Goal: Transaction & Acquisition: Purchase product/service

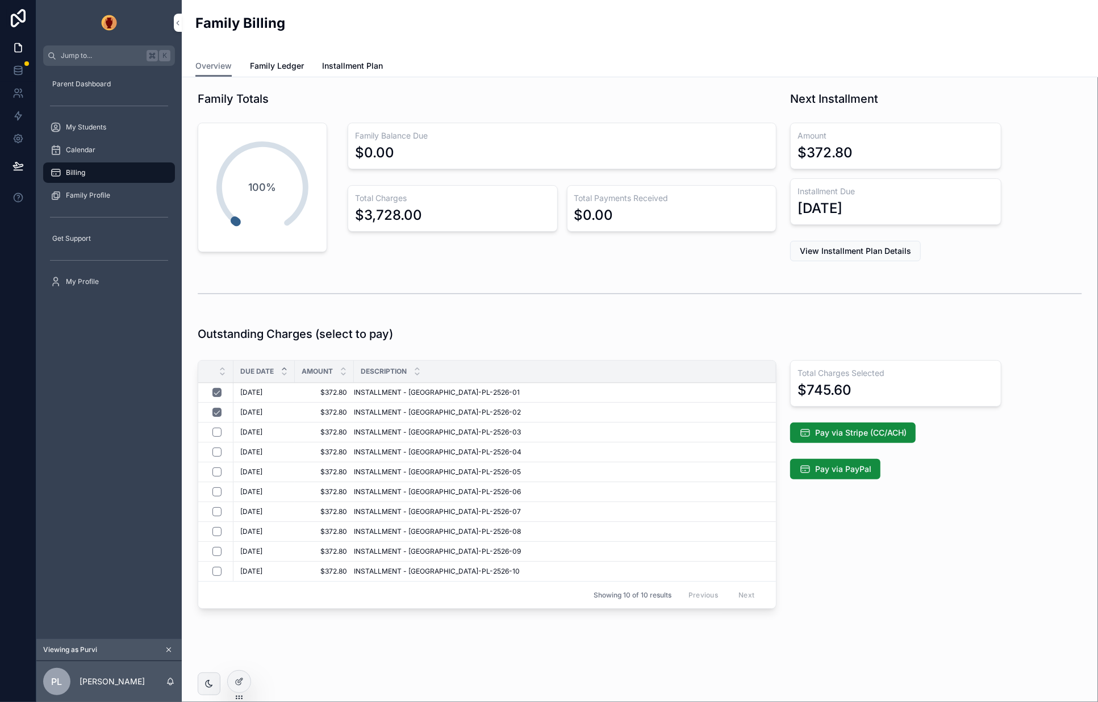
scroll to position [5, 0]
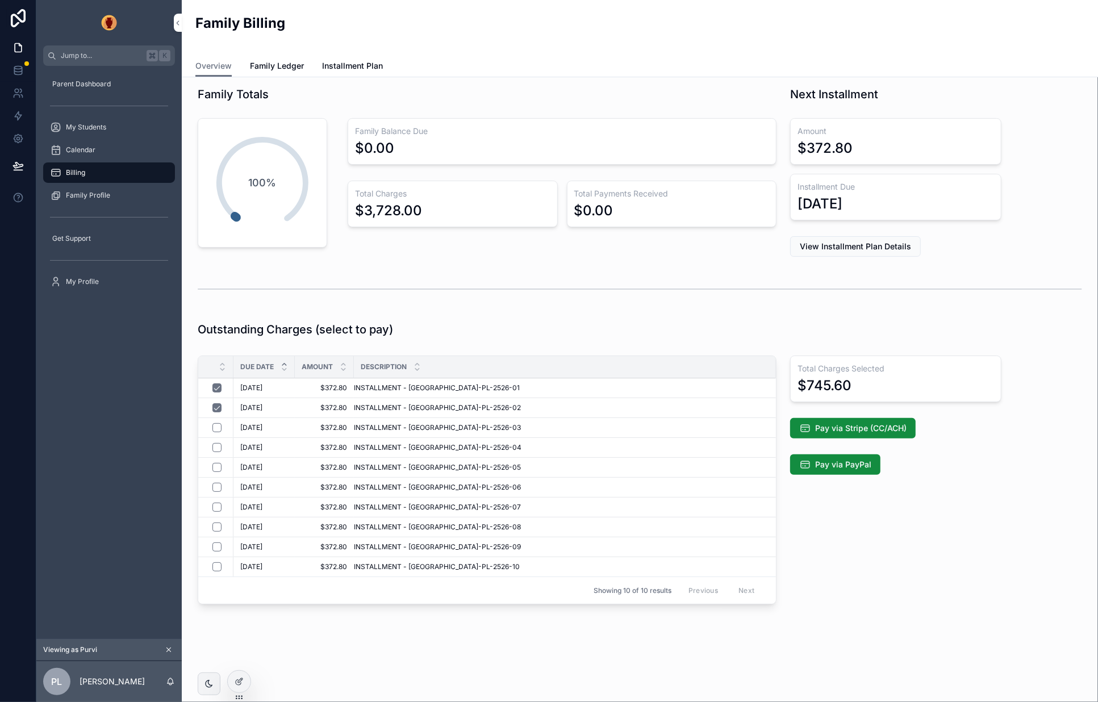
drag, startPoint x: 936, startPoint y: 537, endPoint x: 906, endPoint y: 464, distance: 78.9
click at [936, 537] on div "Total Charges Selected $745.60 Pay via Stripe (CC/ACH) Pay via PayPal" at bounding box center [895, 482] width 224 height 262
click at [881, 424] on span "Pay via Stripe (CC/ACH)" at bounding box center [860, 428] width 91 height 11
click at [850, 426] on span "Pay via Stripe (CC/ACH)" at bounding box center [860, 428] width 91 height 11
